Goal: Task Accomplishment & Management: Use online tool/utility

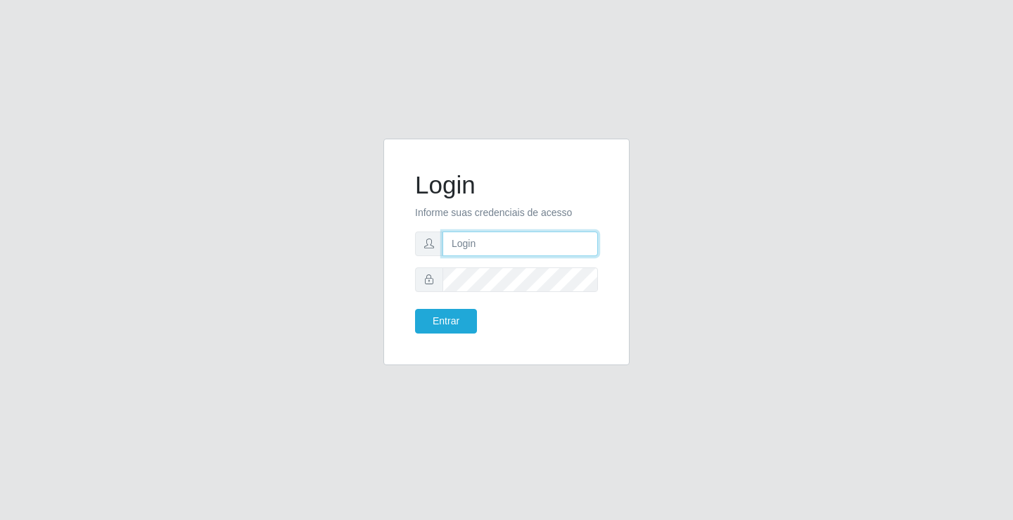
click at [473, 245] on input "text" at bounding box center [521, 244] width 156 height 25
type input "[PERSON_NAME]"
click at [415, 309] on button "Entrar" at bounding box center [446, 321] width 62 height 25
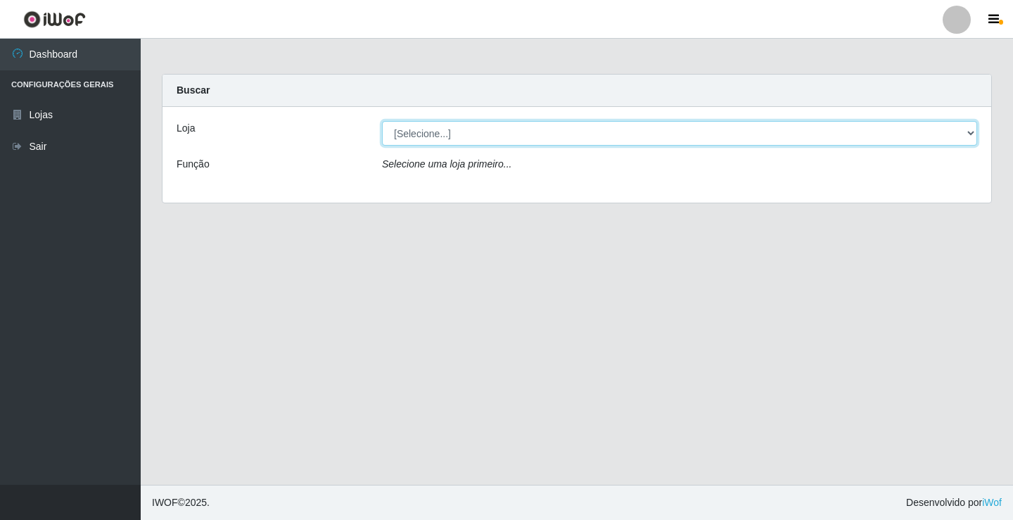
drag, startPoint x: 453, startPoint y: 134, endPoint x: 455, endPoint y: 144, distance: 9.4
click at [453, 134] on select "[Selecione...] Ideal - Conceição" at bounding box center [679, 133] width 595 height 25
select select "231"
click at [382, 121] on select "[Selecione...] Ideal - Conceição" at bounding box center [679, 133] width 595 height 25
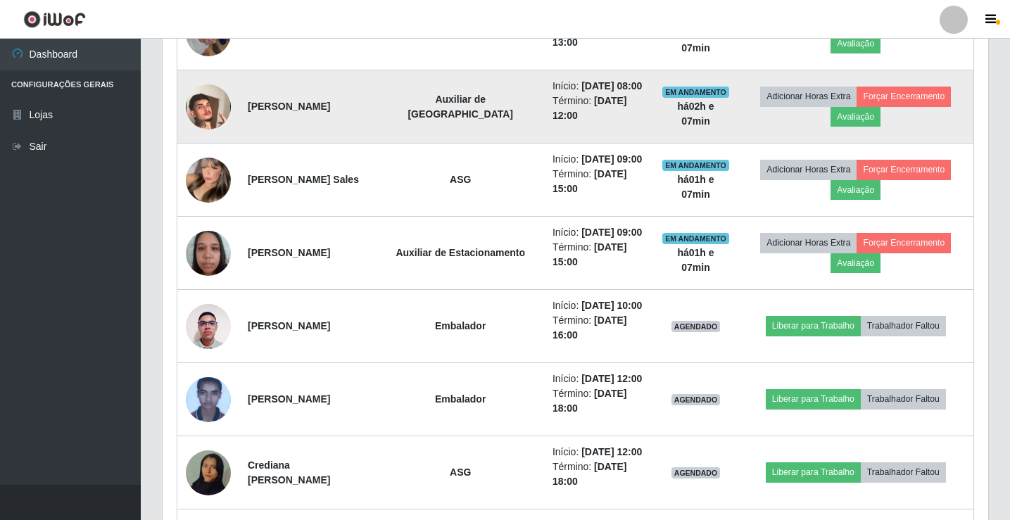
scroll to position [774, 0]
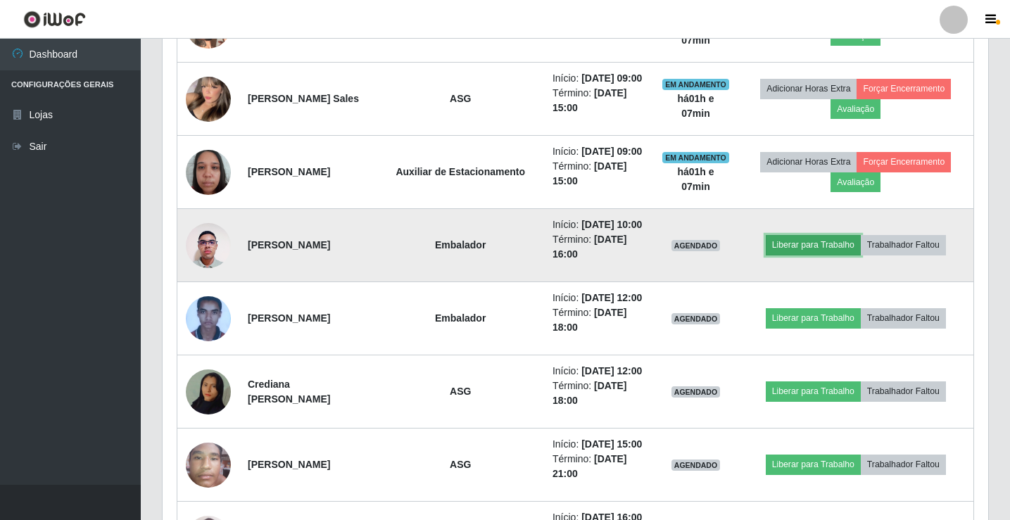
click at [820, 255] on button "Liberar para Trabalho" at bounding box center [813, 245] width 95 height 20
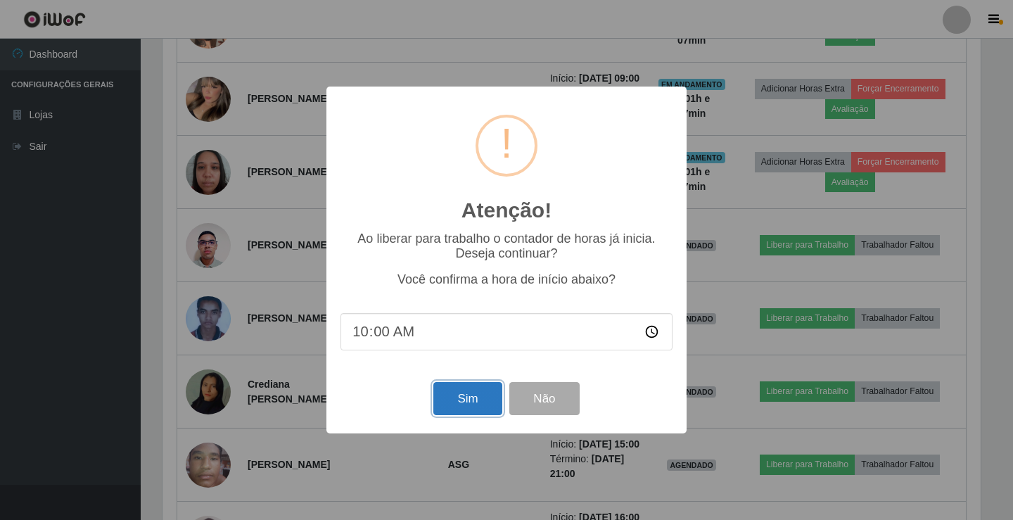
click at [471, 399] on button "Sim" at bounding box center [467, 398] width 68 height 33
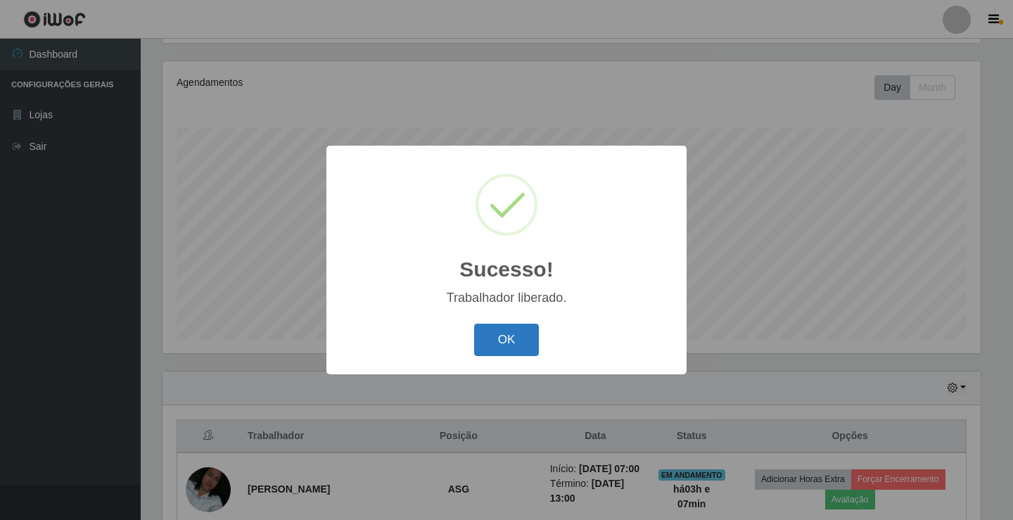
click at [519, 344] on button "OK" at bounding box center [506, 340] width 65 height 33
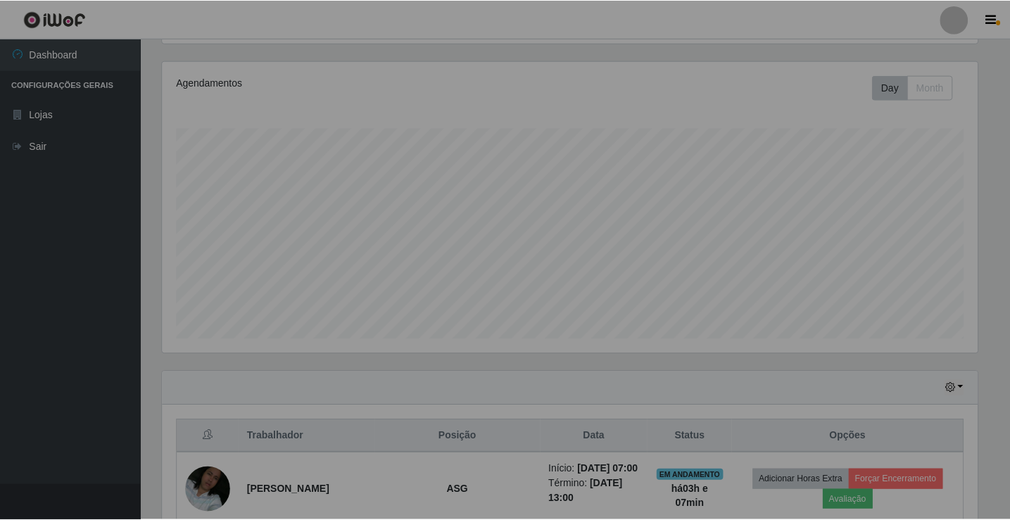
scroll to position [292, 825]
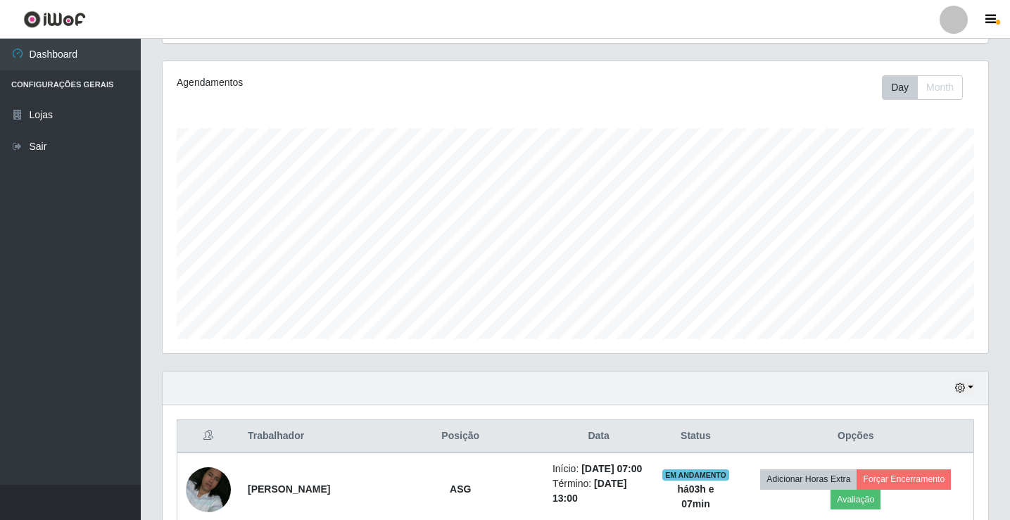
drag, startPoint x: 958, startPoint y: 23, endPoint x: 954, endPoint y: 33, distance: 10.7
click at [958, 23] on div at bounding box center [953, 20] width 28 height 28
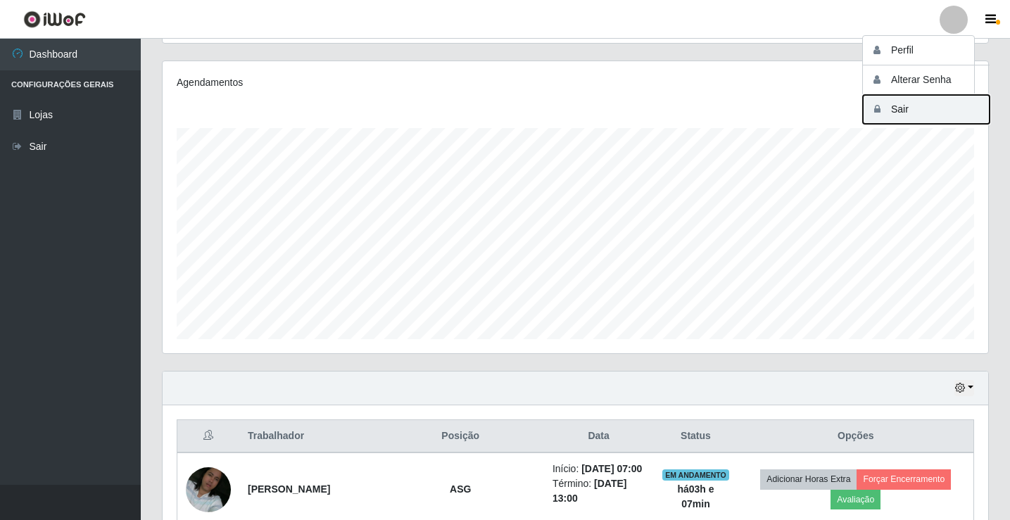
click at [922, 106] on button "Sair" at bounding box center [926, 109] width 127 height 29
